Goal: Task Accomplishment & Management: Complete application form

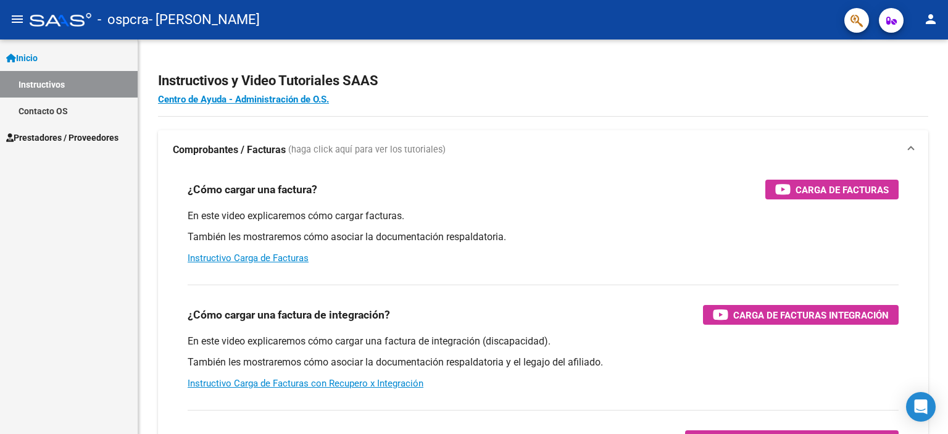
click at [65, 138] on span "Prestadores / Proveedores" at bounding box center [62, 138] width 112 height 14
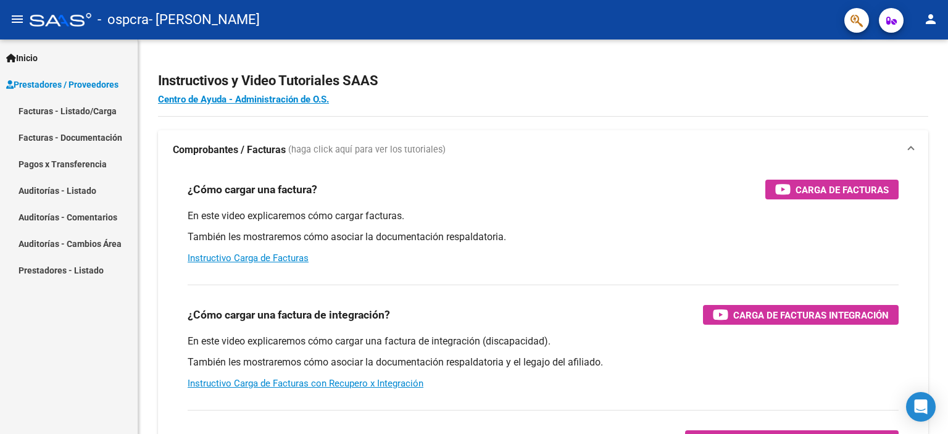
click at [65, 109] on link "Facturas - Listado/Carga" at bounding box center [69, 111] width 138 height 27
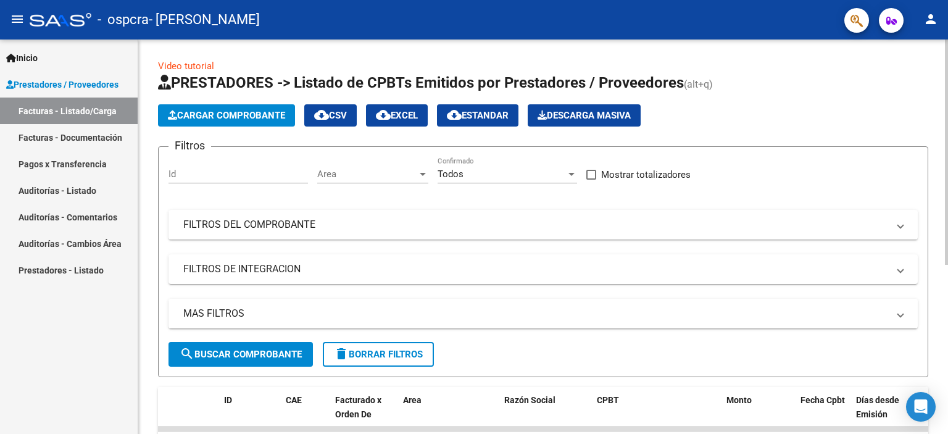
click at [244, 115] on span "Cargar Comprobante" at bounding box center [226, 115] width 117 height 11
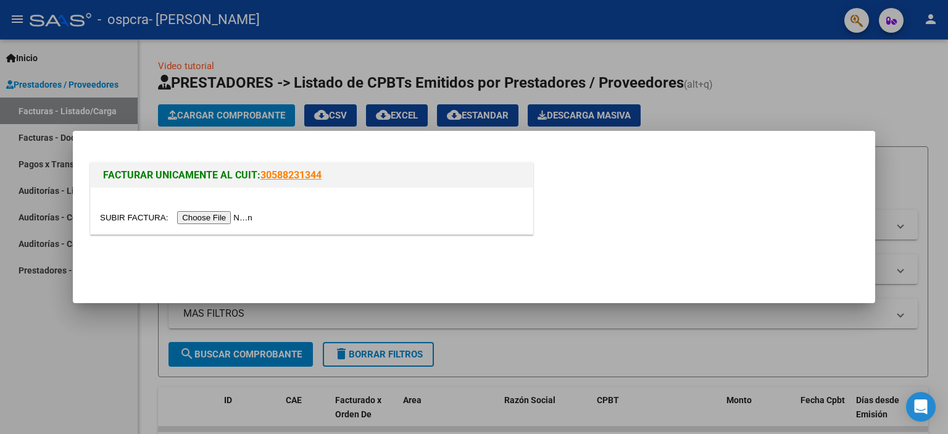
click at [211, 221] on input "file" at bounding box center [178, 217] width 156 height 13
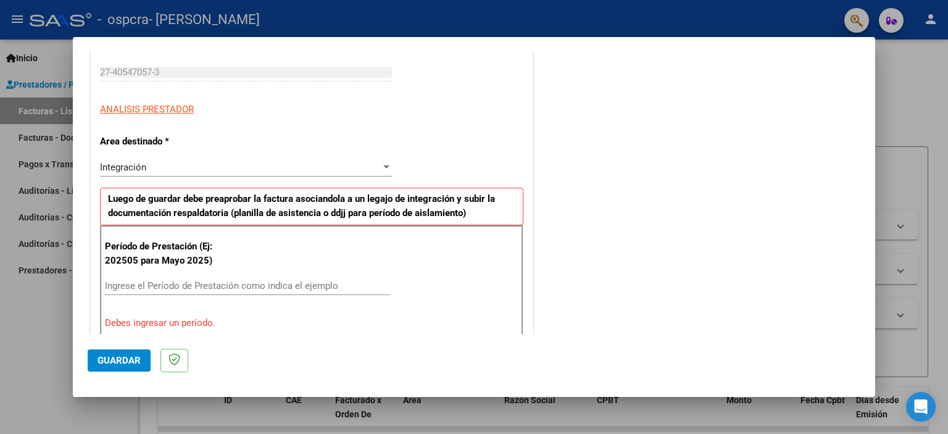
scroll to position [247, 0]
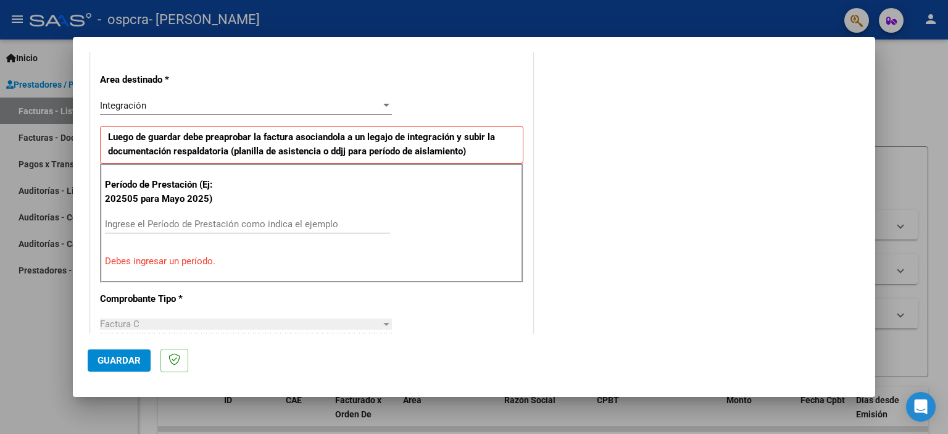
click at [168, 220] on input "Ingrese el Período de Prestación como indica el ejemplo" at bounding box center [247, 223] width 285 height 11
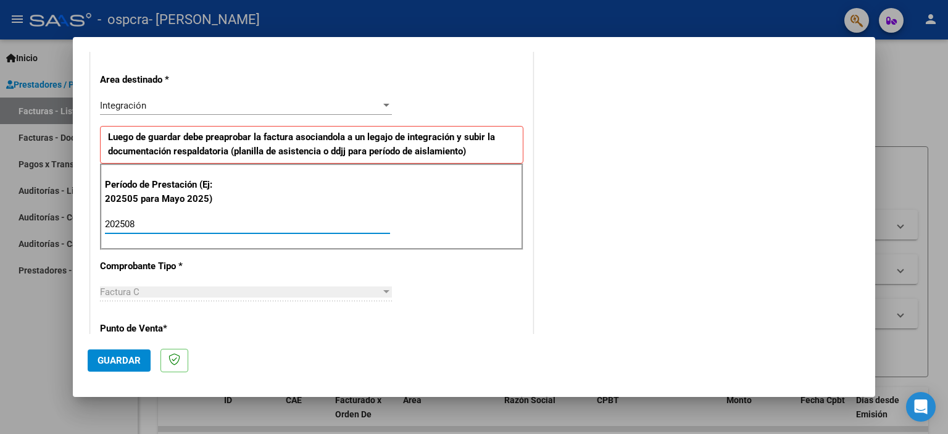
type input "202508"
click at [88, 233] on div "DATOS DEL COMPROBANTE CUIT * 27-40547057-3 Ingresar CUIT ANALISIS PRESTADOR ARC…" at bounding box center [312, 399] width 448 height 931
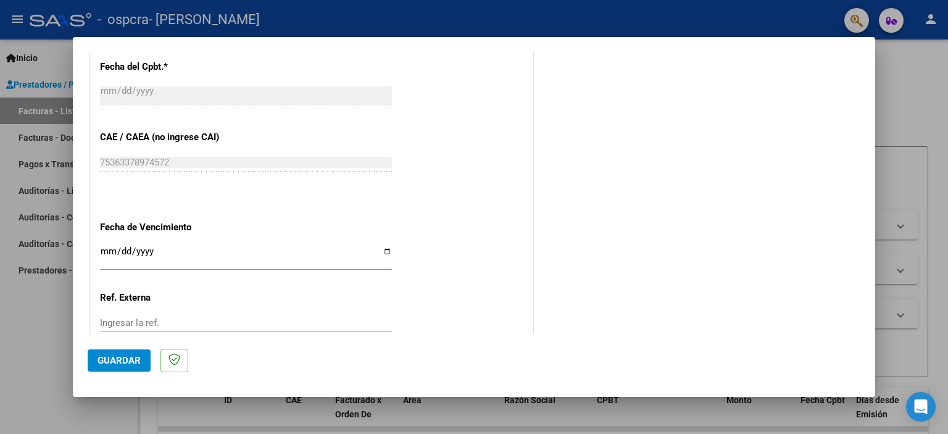
scroll to position [780, 0]
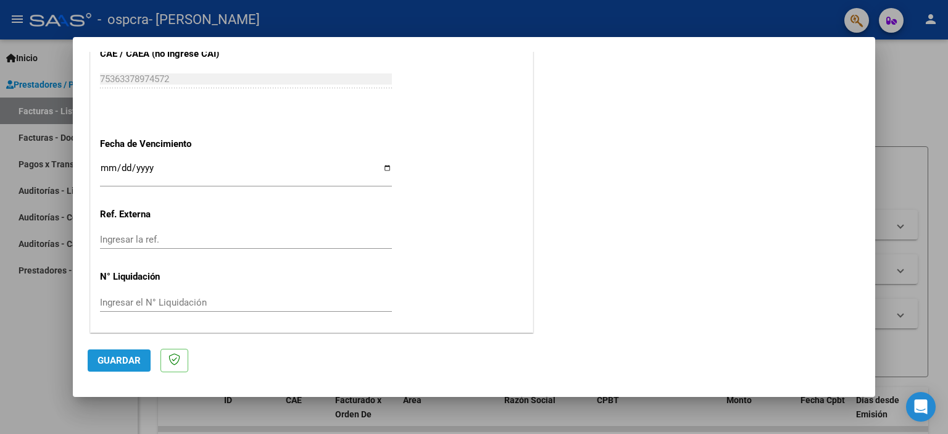
click at [109, 364] on span "Guardar" at bounding box center [119, 360] width 43 height 11
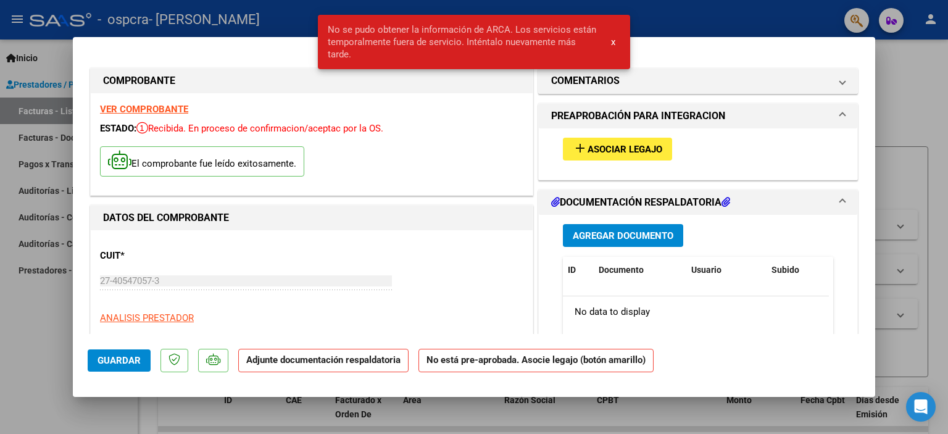
click at [412, 31] on span "No se pudo obtener la información de ARCA. Los servicios están temporalmente fu…" at bounding box center [462, 41] width 269 height 37
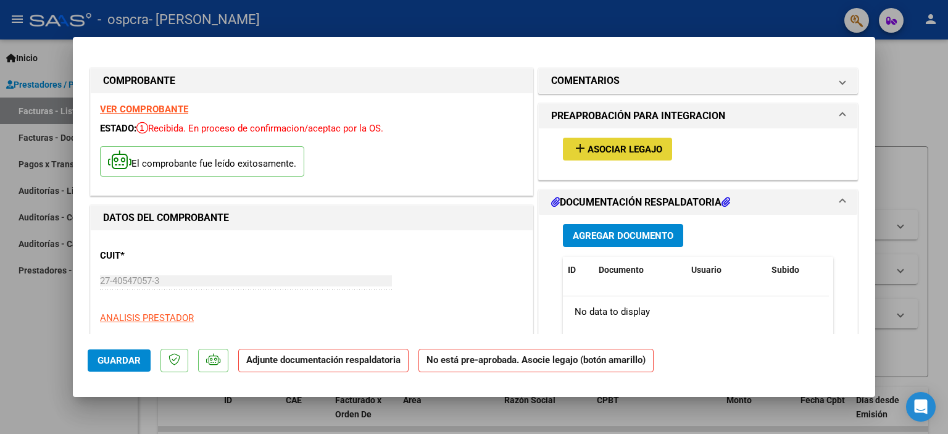
click at [595, 152] on span "Asociar Legajo" at bounding box center [625, 149] width 75 height 11
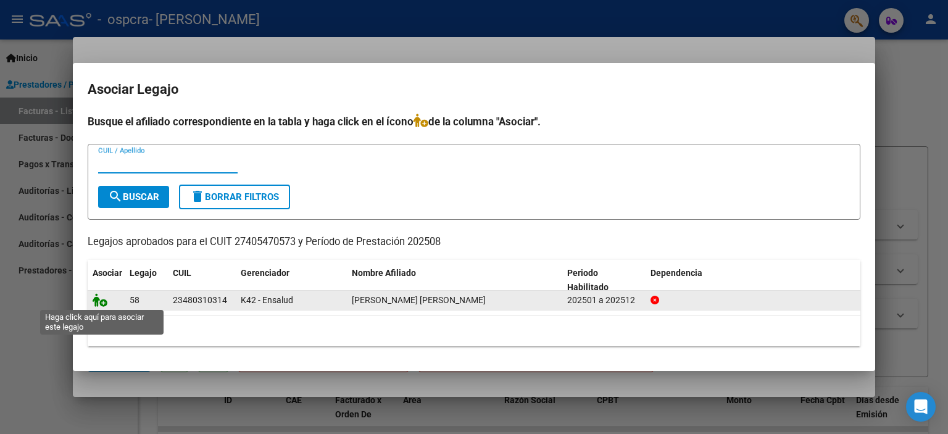
click at [103, 304] on icon at bounding box center [100, 300] width 15 height 14
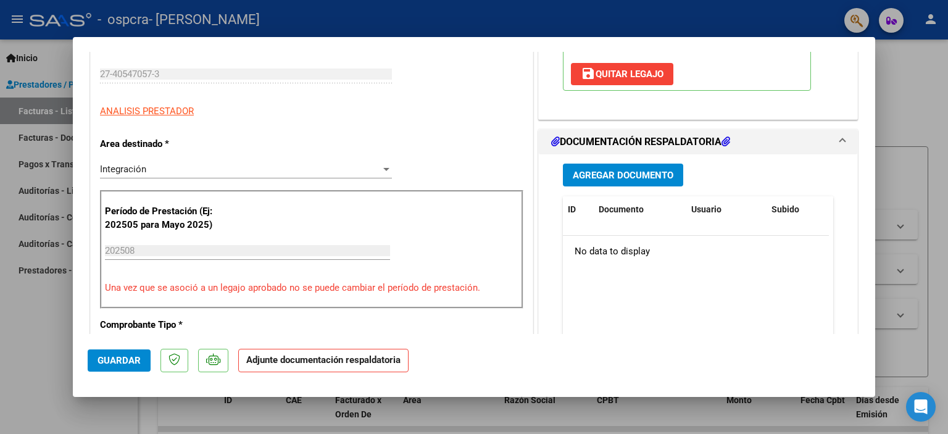
scroll to position [185, 0]
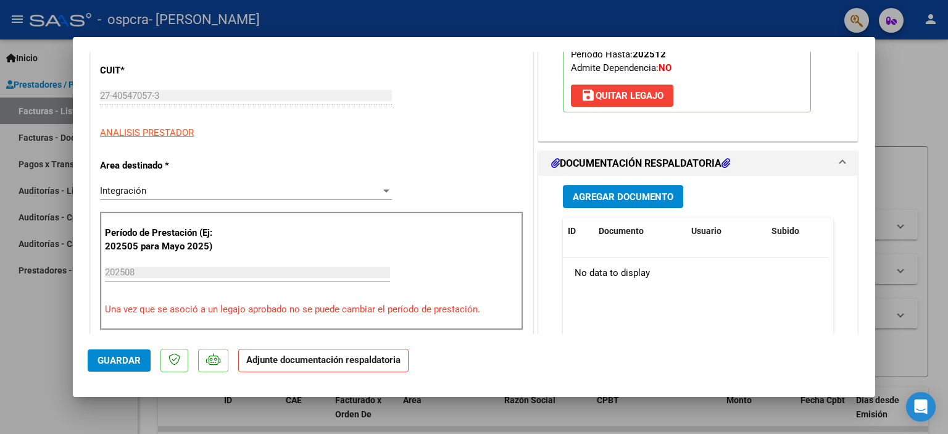
click at [600, 197] on span "Agregar Documento" at bounding box center [623, 196] width 101 height 11
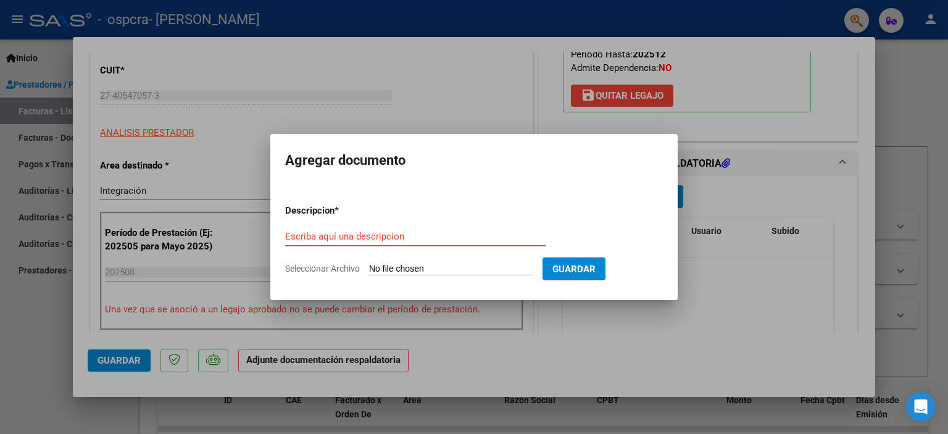
click at [398, 268] on input "Seleccionar Archivo" at bounding box center [451, 270] width 164 height 12
type input "C:\fakepath\Planilla Asistencia [PERSON_NAME] [PERSON_NAME][DATE].pdf"
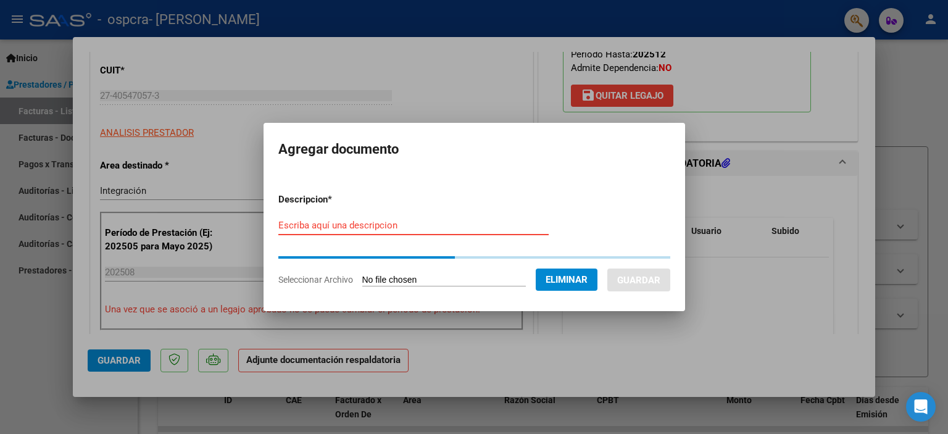
click at [323, 227] on input "Escriba aquí una descripcion" at bounding box center [413, 225] width 270 height 11
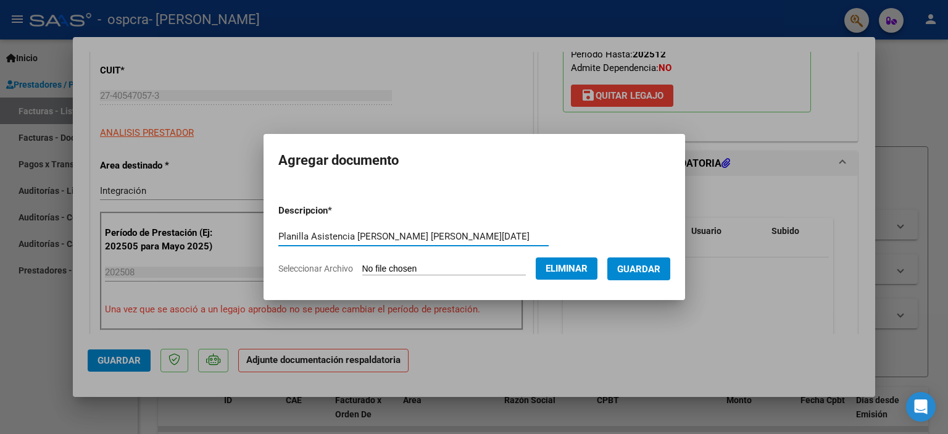
type input "Planilla Asistencia [PERSON_NAME] [PERSON_NAME][DATE]"
click at [634, 268] on span "Guardar" at bounding box center [638, 269] width 43 height 11
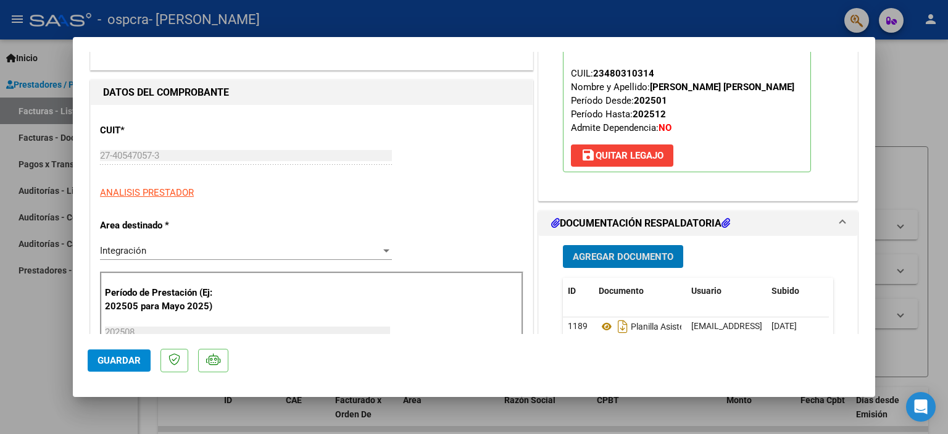
scroll to position [123, 0]
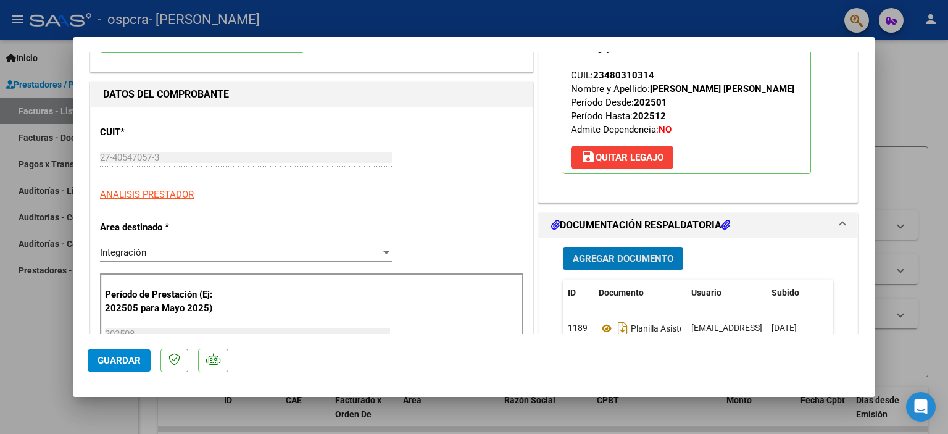
click at [109, 360] on span "Guardar" at bounding box center [119, 360] width 43 height 11
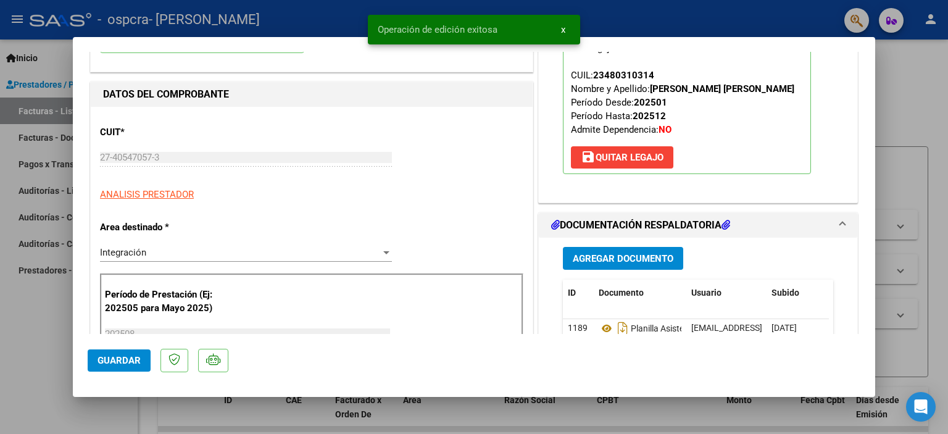
click at [106, 365] on span "Guardar" at bounding box center [119, 360] width 43 height 11
click at [33, 370] on div at bounding box center [474, 217] width 948 height 434
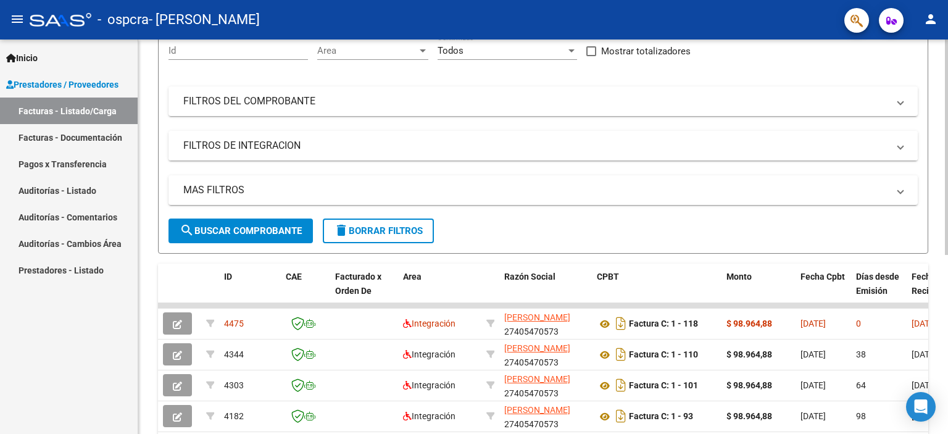
scroll to position [0, 0]
